Goal: Transaction & Acquisition: Download file/media

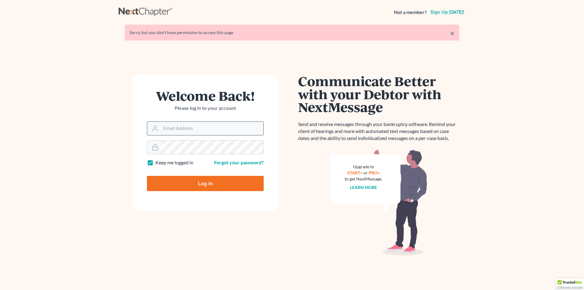
click at [234, 130] on input "Email Address" at bounding box center [212, 128] width 102 height 13
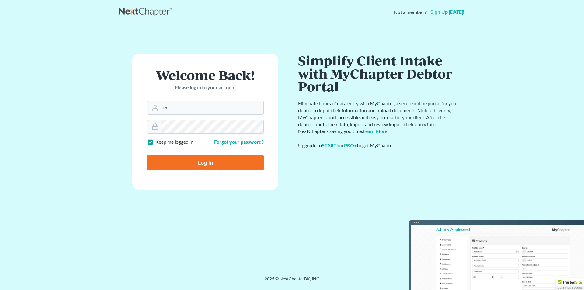
type input "[PERSON_NAME][EMAIL_ADDRESS][DOMAIN_NAME]"
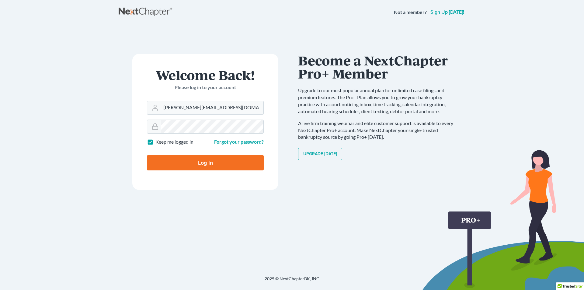
click at [215, 161] on input "Log In" at bounding box center [205, 162] width 117 height 15
type input "Thinking..."
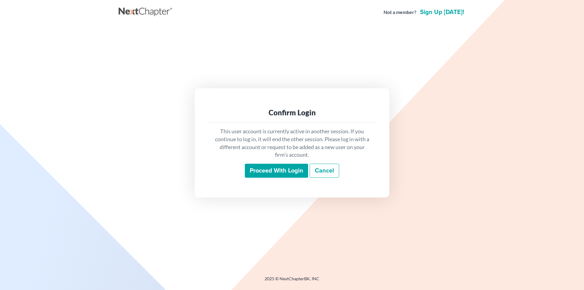
click at [284, 171] on input "Proceed with login" at bounding box center [276, 171] width 63 height 14
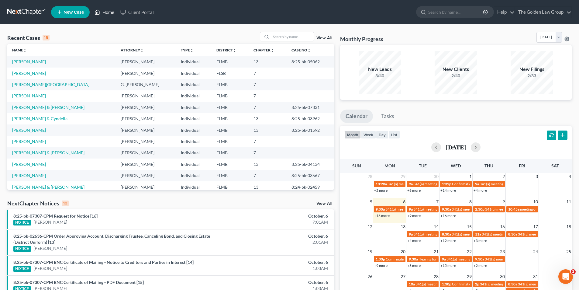
click at [114, 12] on link "Home" at bounding box center [105, 12] width 26 height 11
click at [109, 11] on link "Home" at bounding box center [105, 12] width 26 height 11
click at [454, 11] on input "search" at bounding box center [456, 11] width 56 height 11
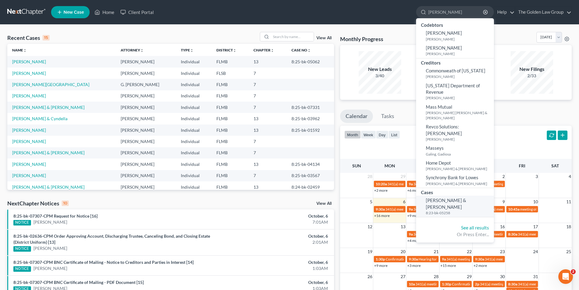
type input "[PERSON_NAME]"
click at [439, 197] on span "[PERSON_NAME] & [PERSON_NAME]" at bounding box center [446, 203] width 40 height 12
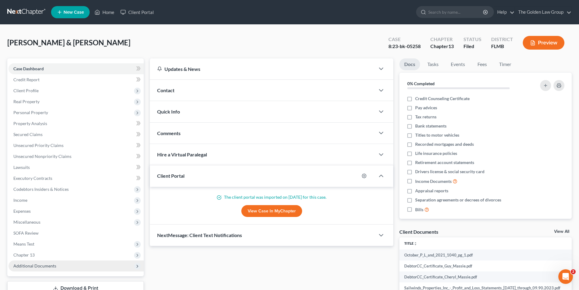
click at [25, 264] on span "Additional Documents" at bounding box center [34, 265] width 43 height 5
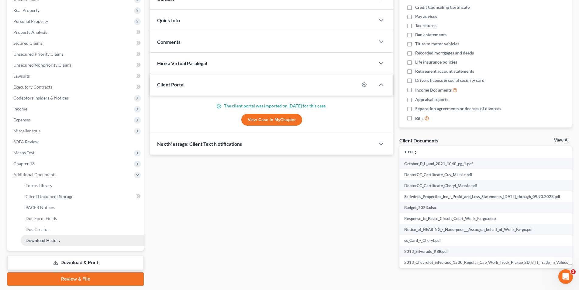
scroll to position [110, 0]
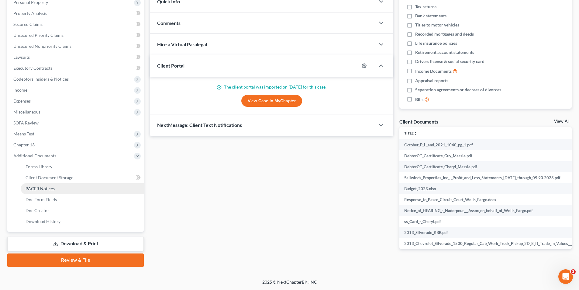
click at [46, 189] on span "PACER Notices" at bounding box center [40, 188] width 29 height 5
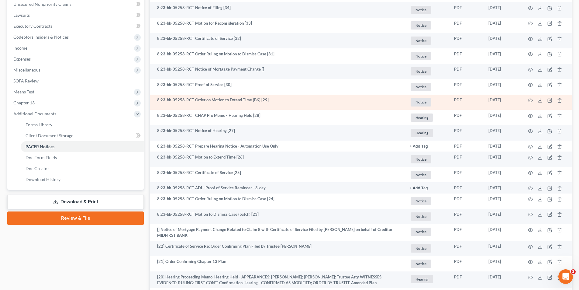
scroll to position [182, 0]
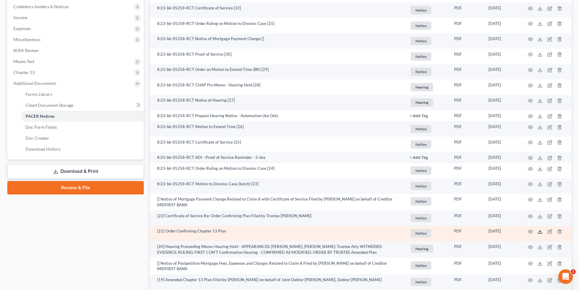
click at [540, 232] on polyline at bounding box center [540, 231] width 2 height 1
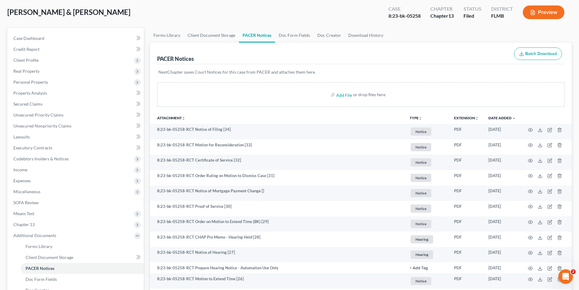
scroll to position [0, 0]
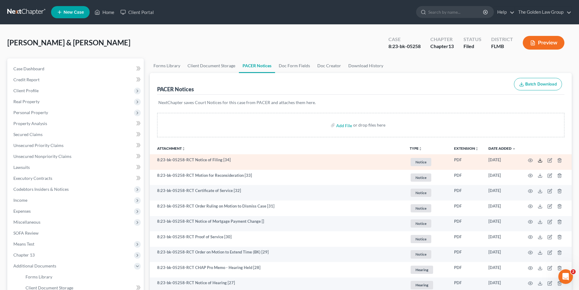
click at [538, 161] on icon at bounding box center [540, 161] width 4 height 1
